Goal: Entertainment & Leisure: Consume media (video, audio)

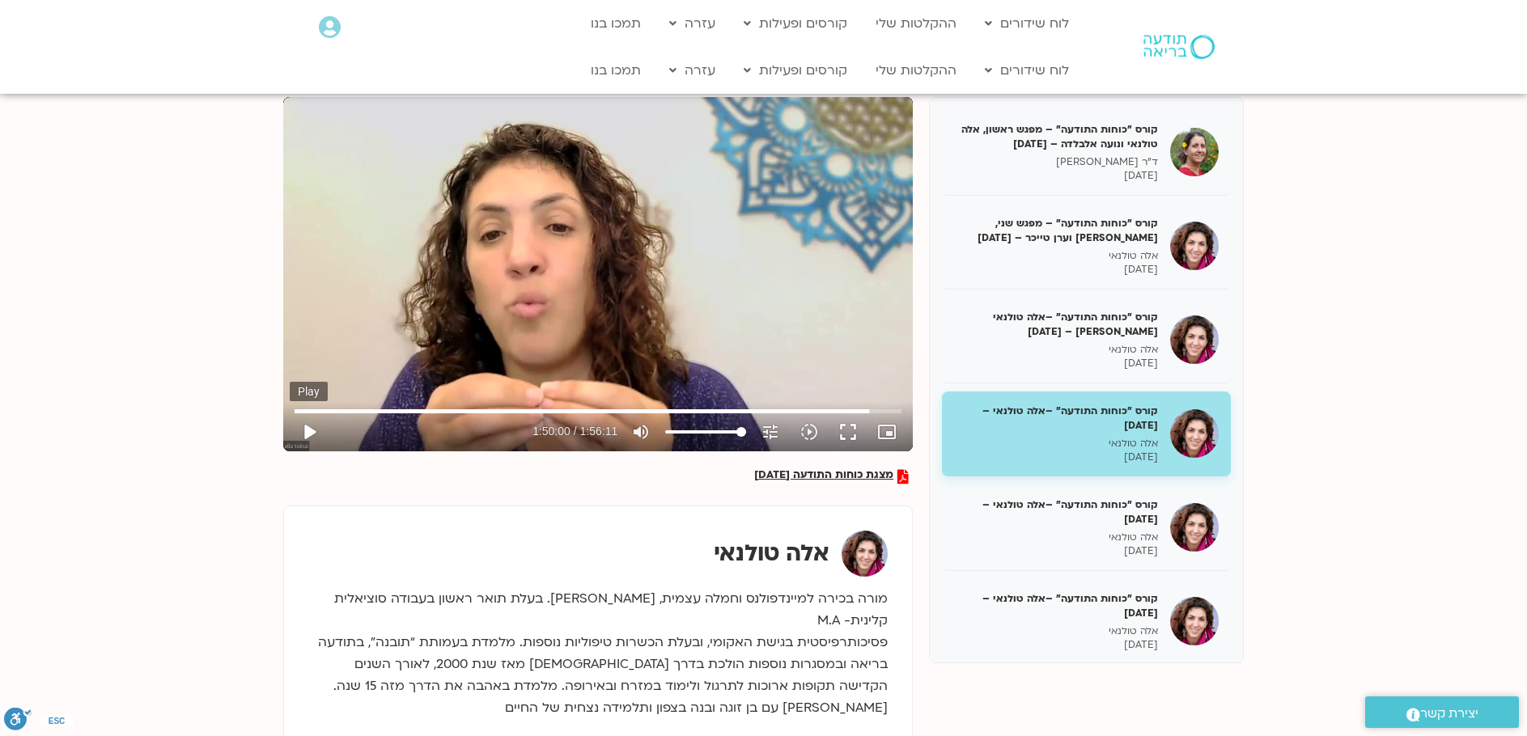
click at [306, 424] on button "play_arrow" at bounding box center [309, 432] width 39 height 39
click at [309, 434] on button "pause" at bounding box center [309, 432] width 39 height 39
click at [313, 431] on button "play_arrow" at bounding box center [309, 432] width 39 height 39
click at [300, 434] on button "pause" at bounding box center [309, 432] width 39 height 39
click at [309, 421] on button "play_arrow" at bounding box center [309, 432] width 39 height 39
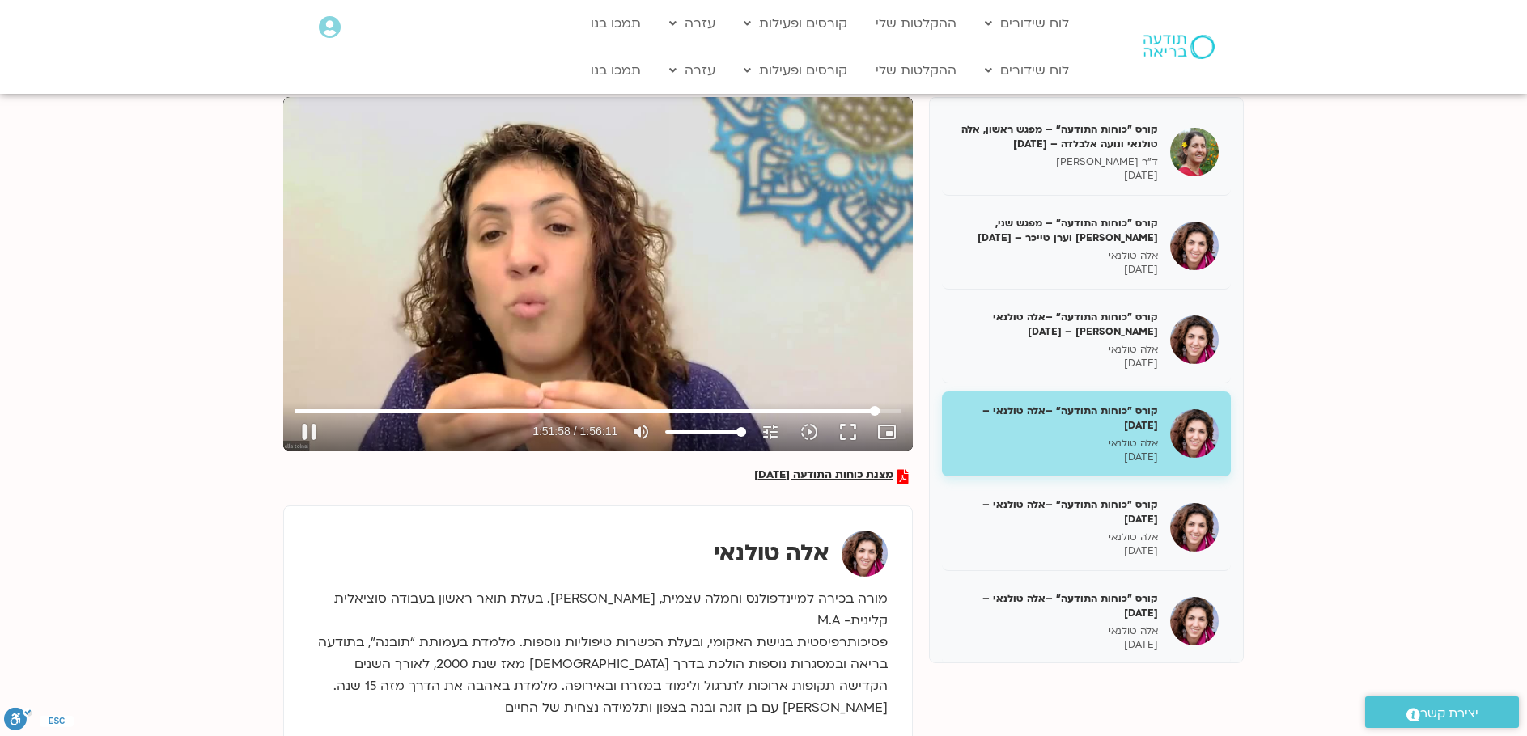
click at [874, 410] on div "Skip Ad 1:52:13 pause 1:51:58 / 1:56:11 volume_up Mute tune Resolution Auto 720…" at bounding box center [598, 425] width 616 height 53
click at [867, 409] on input "Seek" at bounding box center [597, 411] width 607 height 10
click at [874, 409] on input "Seek" at bounding box center [597, 411] width 607 height 10
click at [309, 434] on button "pause" at bounding box center [309, 432] width 39 height 39
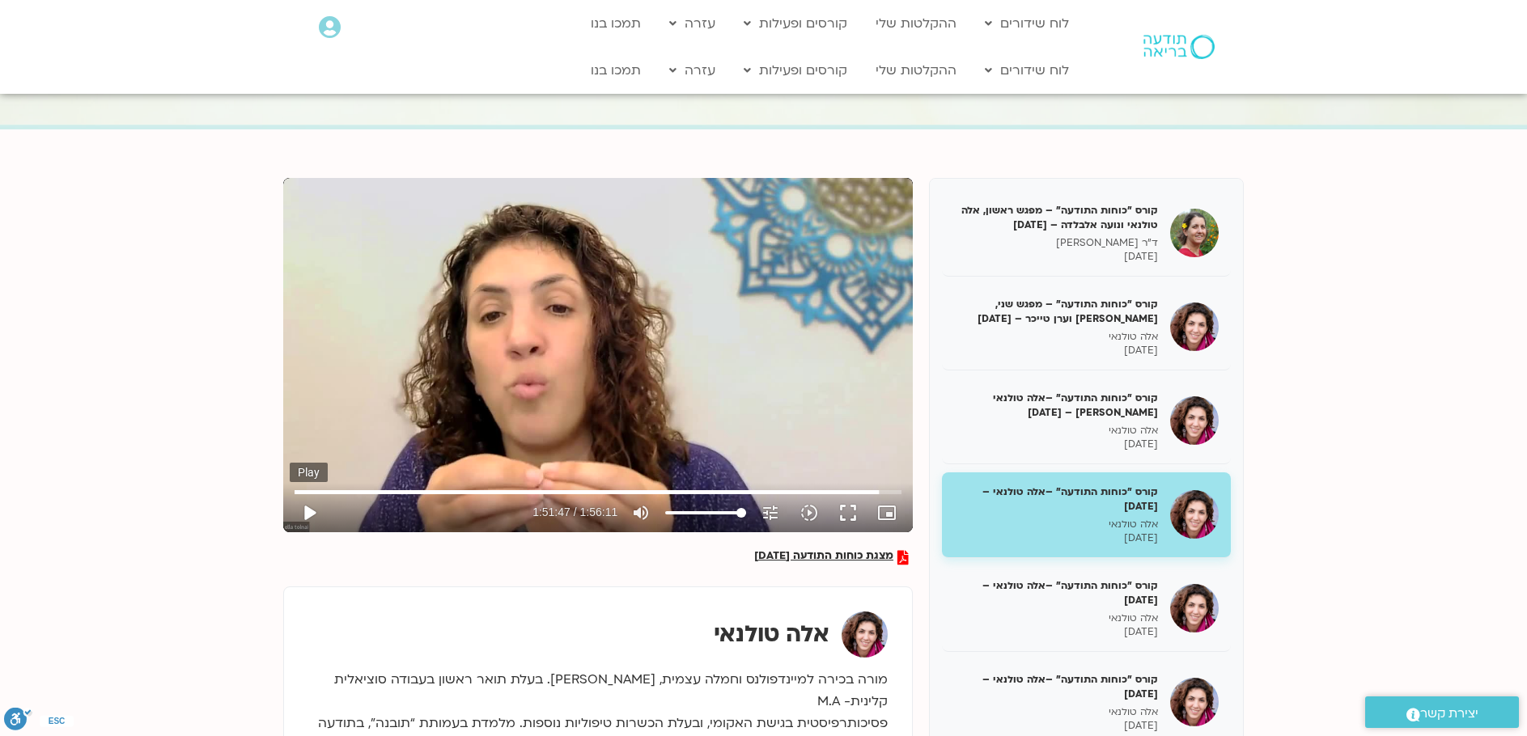
click at [309, 514] on button "play_arrow" at bounding box center [309, 512] width 39 height 39
click at [307, 508] on button "pause" at bounding box center [309, 512] width 39 height 39
click at [310, 512] on button "play_arrow" at bounding box center [309, 512] width 39 height 39
click at [872, 489] on input "Seek" at bounding box center [597, 492] width 607 height 10
type input "6971.16"
